Goal: Task Accomplishment & Management: Use online tool/utility

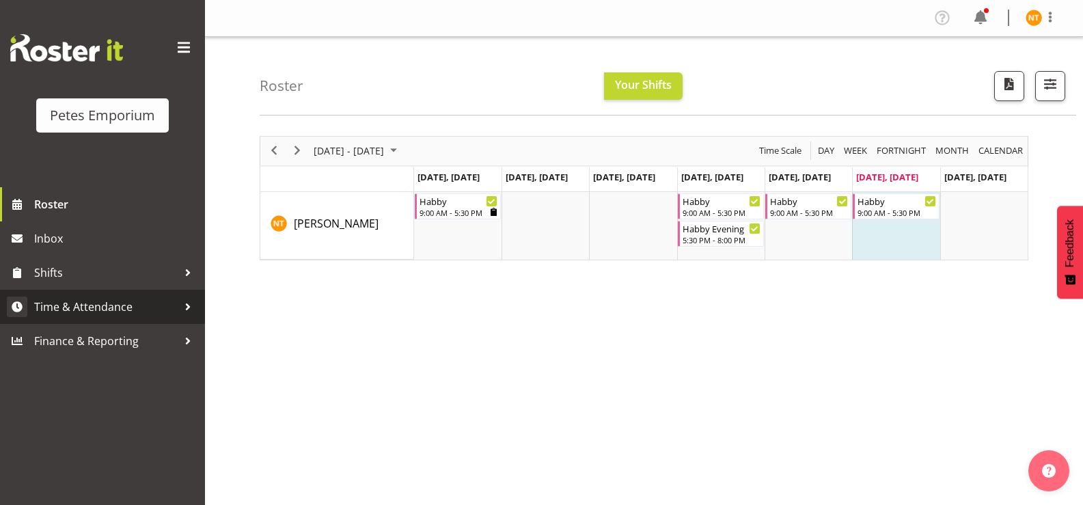
click at [63, 312] on span "Time & Attendance" at bounding box center [105, 307] width 143 height 20
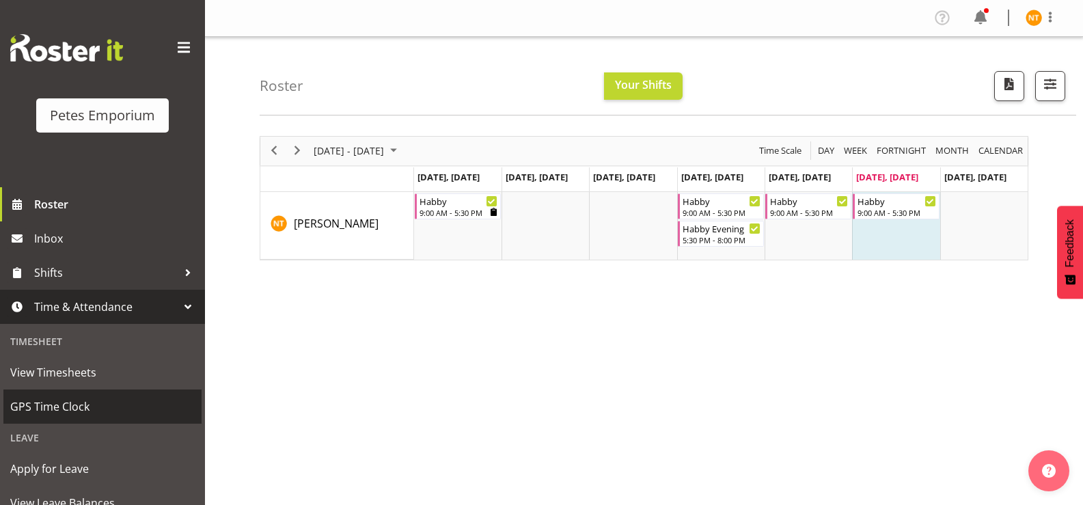
click at [55, 404] on span "GPS Time Clock" at bounding box center [102, 406] width 184 height 20
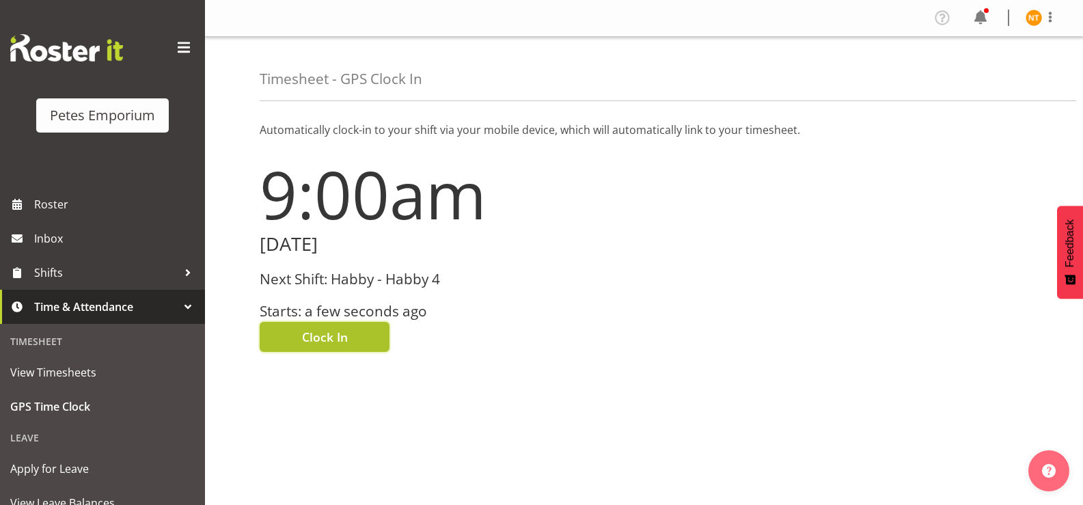
click at [320, 340] on span "Clock In" at bounding box center [325, 337] width 46 height 18
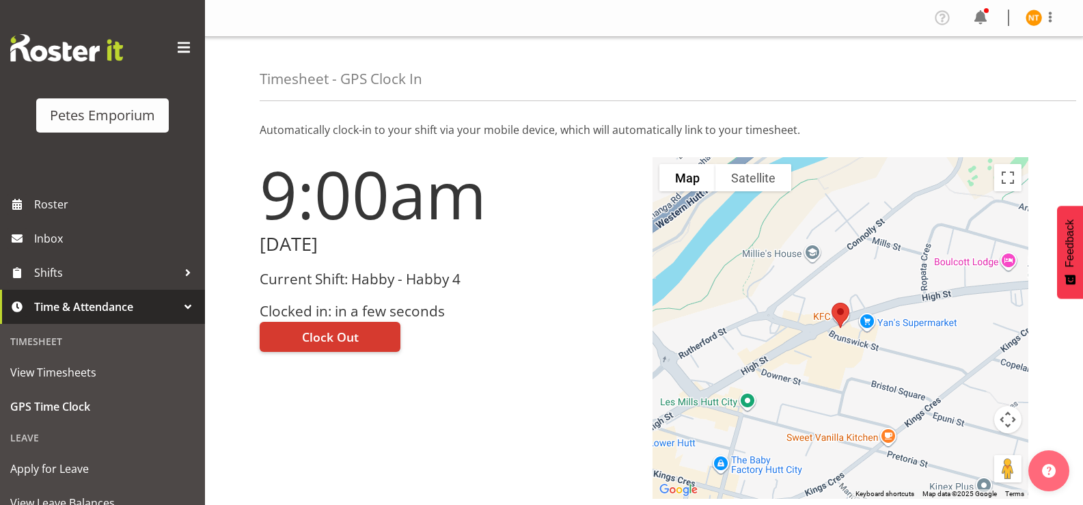
click at [1040, 22] on img at bounding box center [1034, 18] width 16 height 16
click at [972, 74] on link "Log Out" at bounding box center [992, 71] width 131 height 25
